Goal: Transaction & Acquisition: Purchase product/service

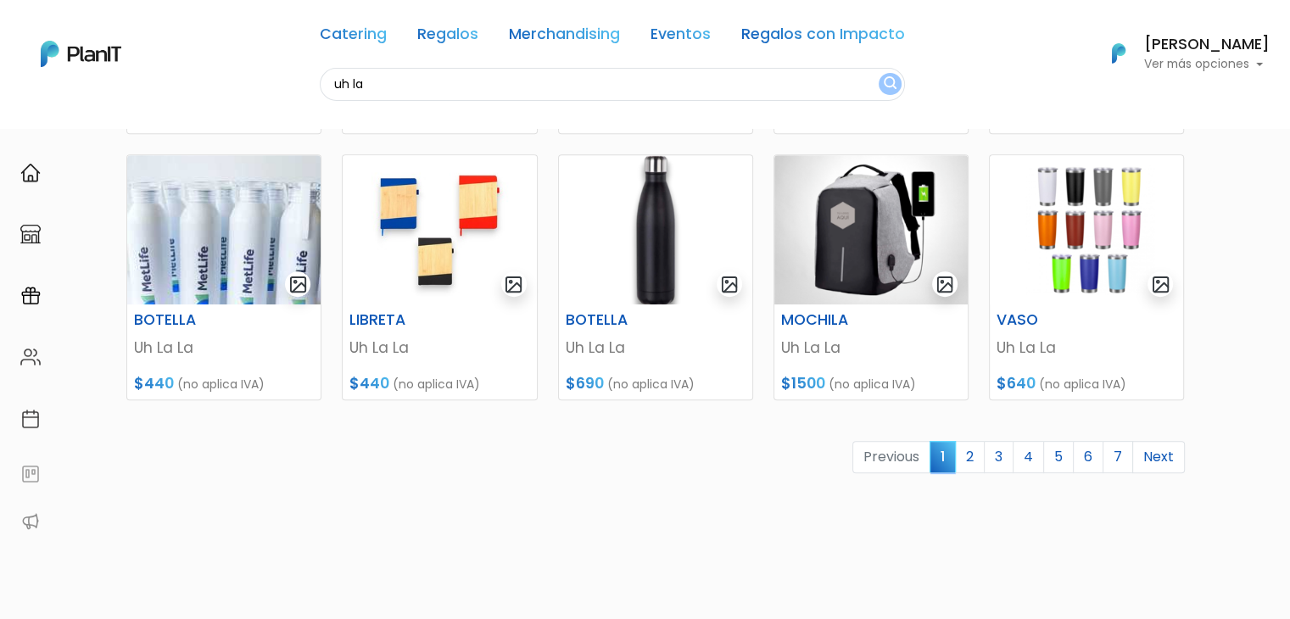
click at [960, 456] on link "2" at bounding box center [970, 457] width 30 height 32
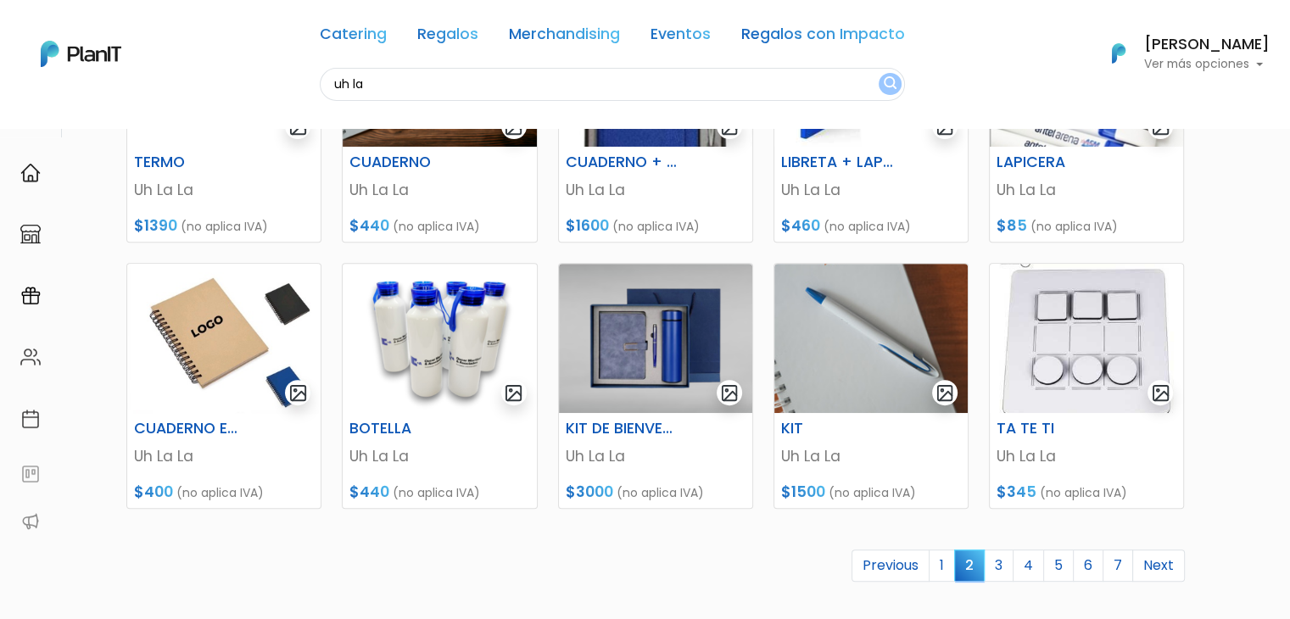
scroll to position [613, 0]
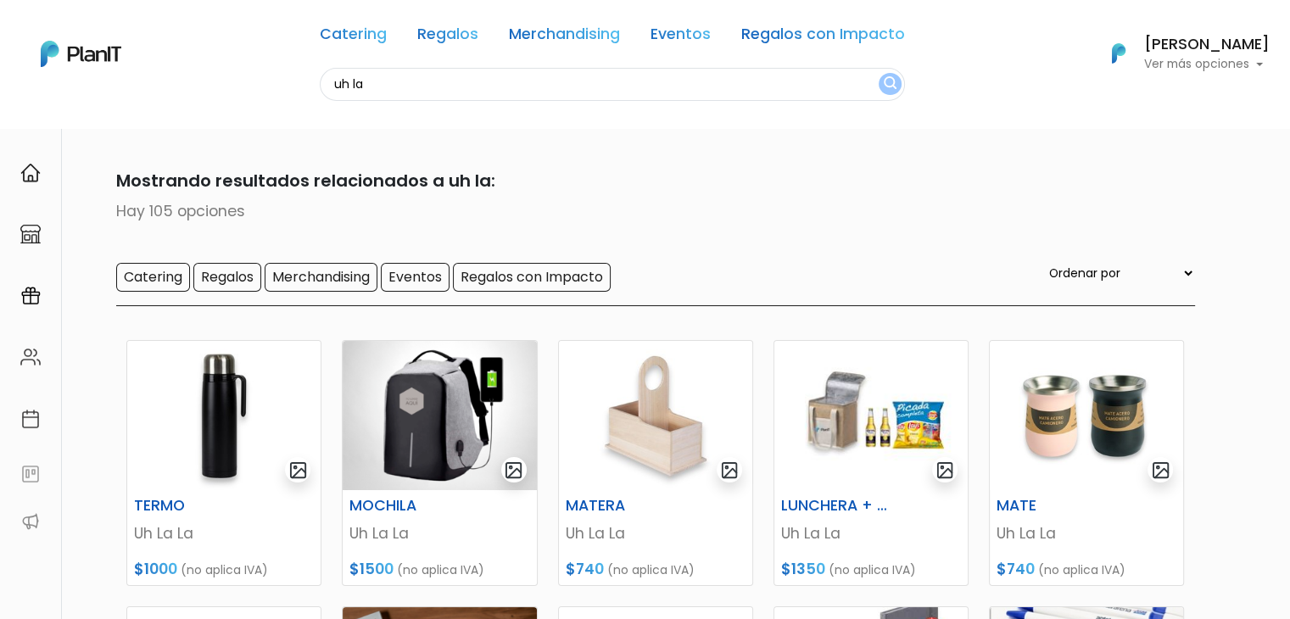
click at [375, 82] on input "uh la" at bounding box center [612, 84] width 585 height 33
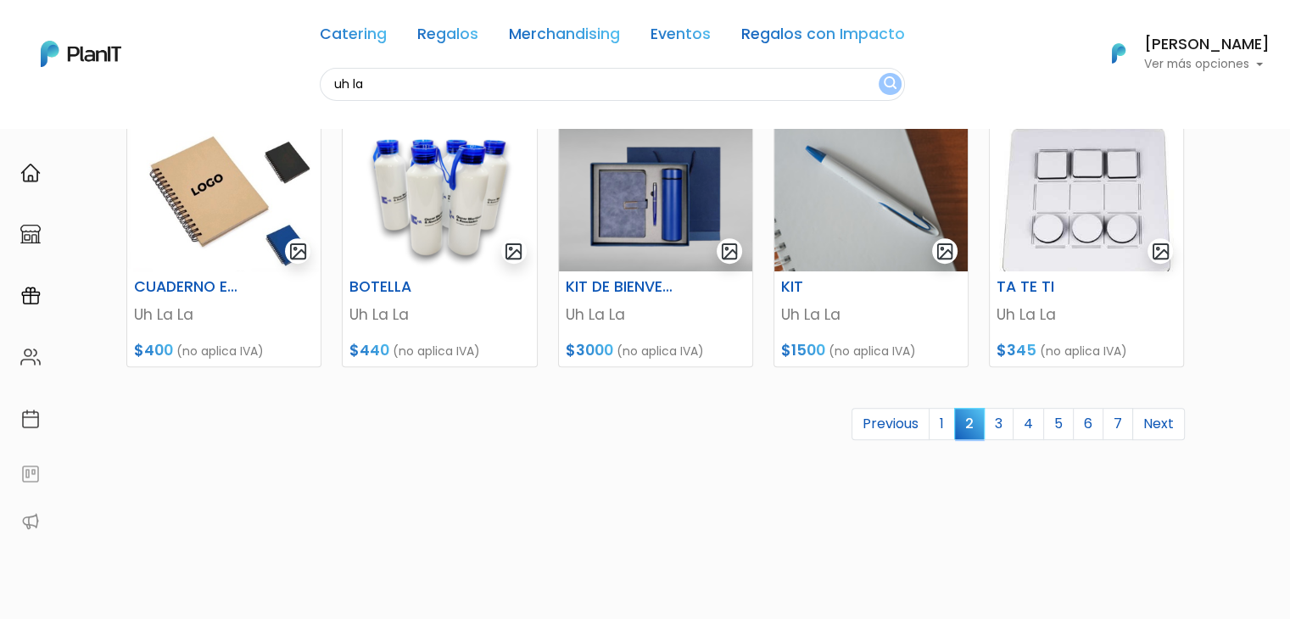
scroll to position [760, 0]
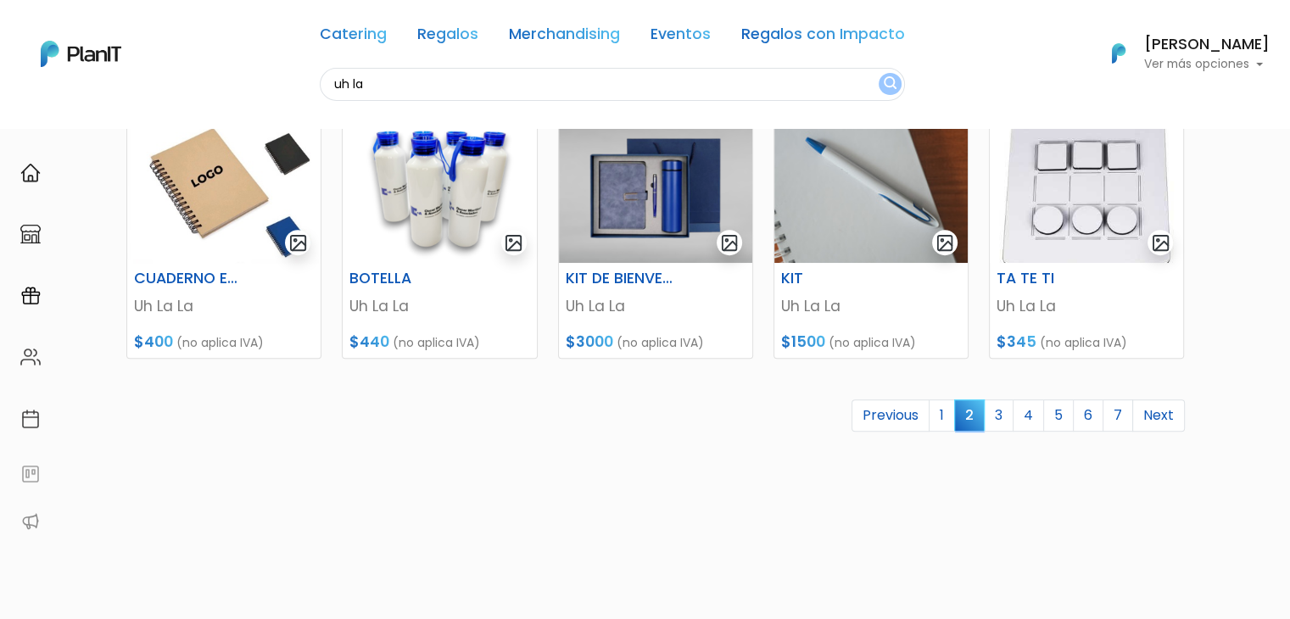
drag, startPoint x: 1302, startPoint y: 140, endPoint x: 335, endPoint y: 201, distance: 969.1
click at [183, 173] on img at bounding box center [223, 188] width 193 height 149
